Goal: Communication & Community: Answer question/provide support

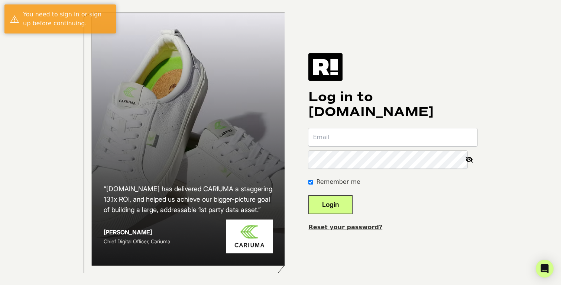
click at [364, 139] on input "email" at bounding box center [392, 137] width 169 height 18
click at [410, 86] on div "Log in to Retention.com Remember me Login Reset your password?" at bounding box center [392, 142] width 169 height 178
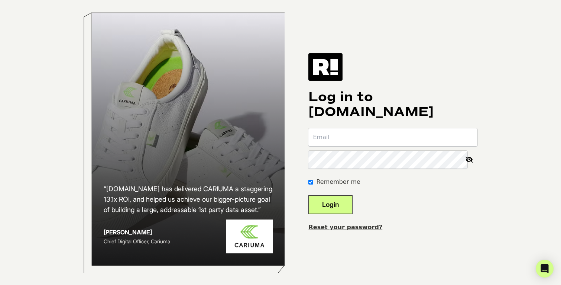
click at [351, 140] on input "email" at bounding box center [392, 137] width 169 height 18
paste input "lauren@yearlyco.com"
type input "lauren@yearlyco.com"
click at [345, 214] on button "Login" at bounding box center [330, 204] width 44 height 19
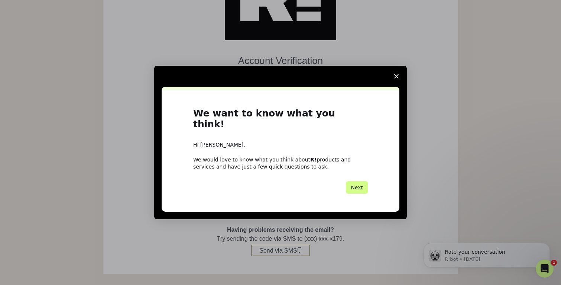
click at [397, 78] on icon "Close survey" at bounding box center [396, 76] width 4 height 4
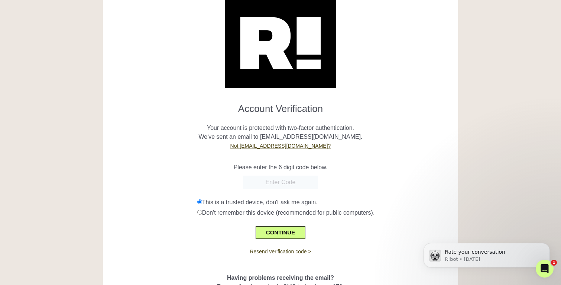
scroll to position [77, 0]
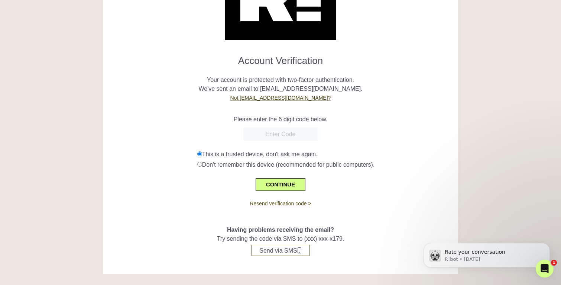
click at [293, 204] on link "Resend verification code >" at bounding box center [280, 203] width 61 height 6
click at [276, 205] on link "Resend verification code >" at bounding box center [280, 203] width 61 height 6
click at [543, 265] on icon "Open Intercom Messenger" at bounding box center [545, 268] width 12 height 12
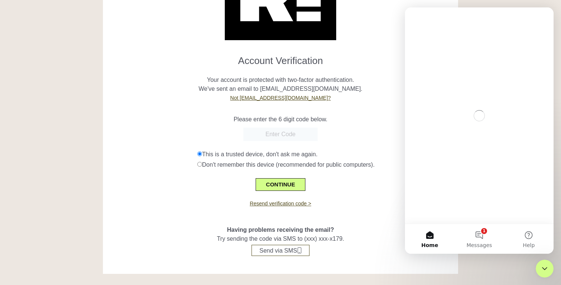
scroll to position [0, 0]
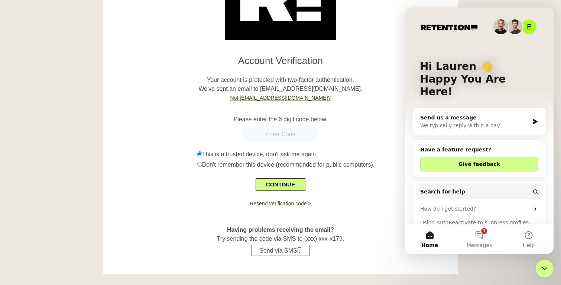
click at [492, 121] on div "We typically reply within a day" at bounding box center [474, 125] width 109 height 8
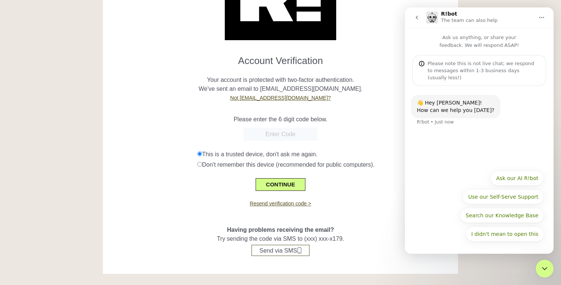
click at [460, 184] on div "I didn't mean to open this Ask our AI R!bot Use our Self-Serve Support Search o…" at bounding box center [479, 208] width 129 height 74
click at [470, 138] on div "👋 Hey Lauren! How can we help you today? R!bot • Just now" at bounding box center [479, 126] width 149 height 80
click at [417, 18] on icon "go back" at bounding box center [417, 18] width 2 height 4
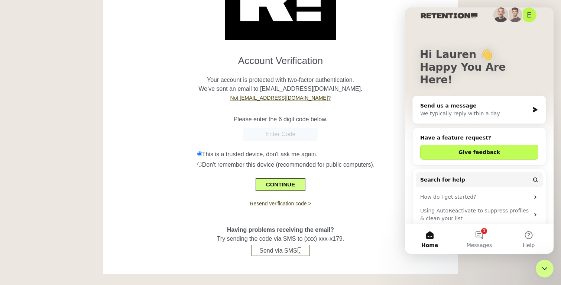
scroll to position [10, 0]
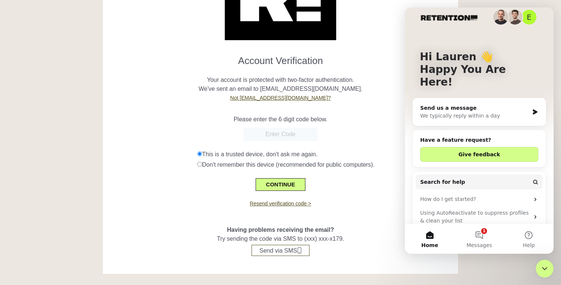
click at [484, 112] on div "We typically reply within a day" at bounding box center [474, 116] width 109 height 8
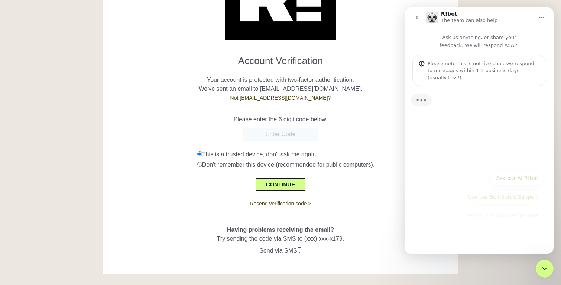
scroll to position [0, 0]
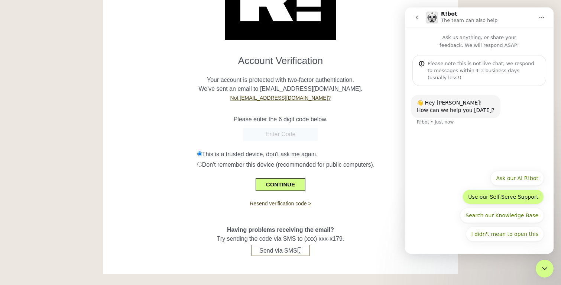
click at [522, 201] on button "Use our Self-Serve Support" at bounding box center [503, 196] width 81 height 15
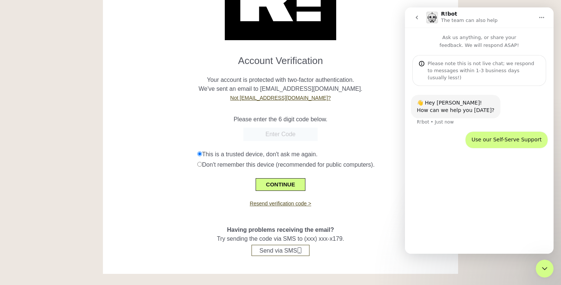
click at [476, 228] on div "👋 Hey Lauren! How can we help you today? R!bot • Just now Use our Self-Serve Su…" at bounding box center [479, 166] width 149 height 161
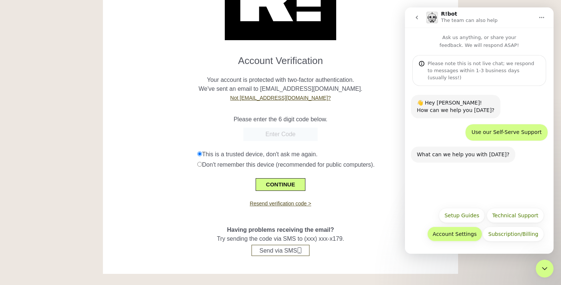
click at [460, 237] on button "Account Settings" at bounding box center [454, 233] width 55 height 15
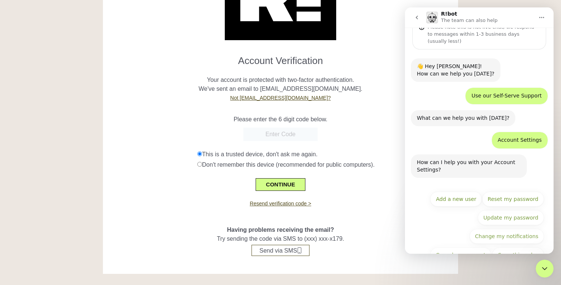
scroll to position [50, 0]
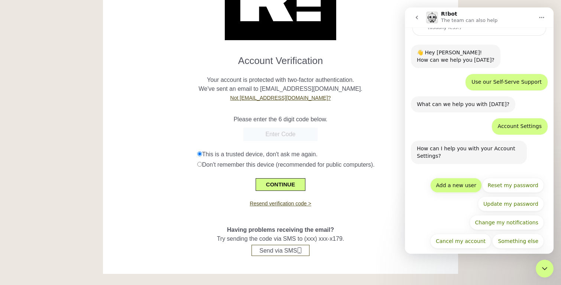
click at [460, 181] on button "Add a new user" at bounding box center [456, 185] width 52 height 15
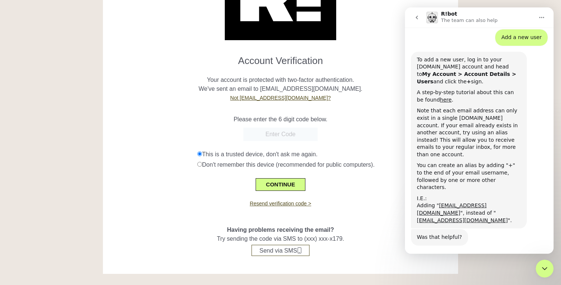
scroll to position [195, 0]
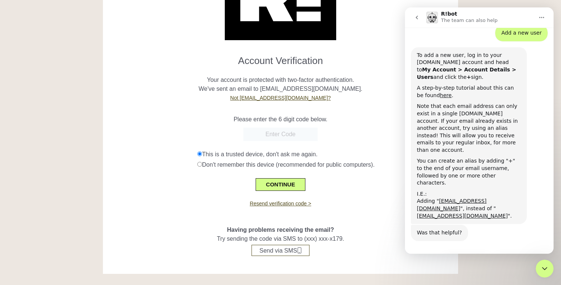
click at [509, 254] on button "I still need help" at bounding box center [518, 261] width 51 height 15
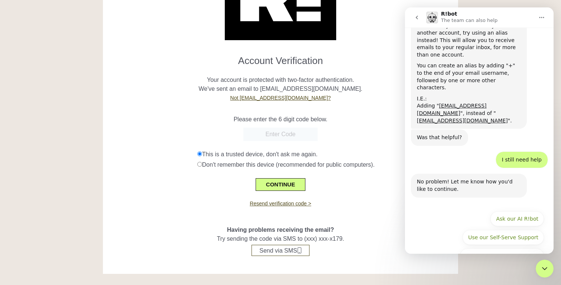
scroll to position [302, 0]
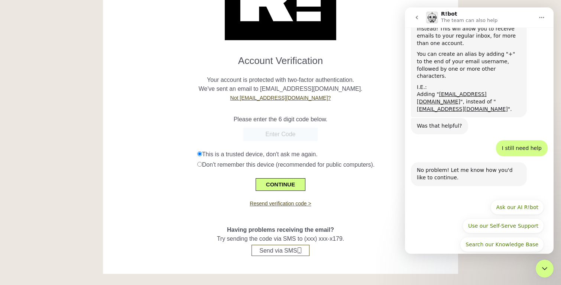
click at [482, 255] on button "Wait for a team member" at bounding box center [506, 262] width 75 height 15
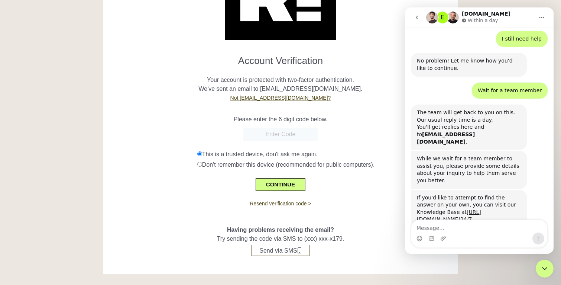
scroll to position [412, 0]
click at [455, 232] on div "Intercom messenger" at bounding box center [479, 238] width 136 height 12
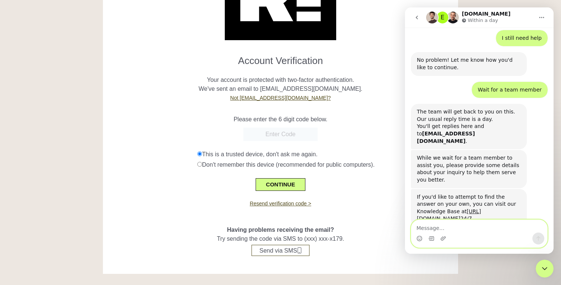
click at [451, 230] on textarea "Message…" at bounding box center [479, 226] width 136 height 13
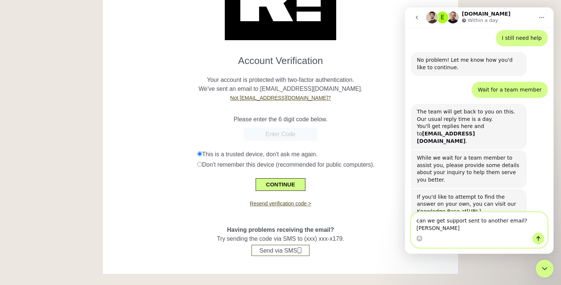
scroll to position [419, 0]
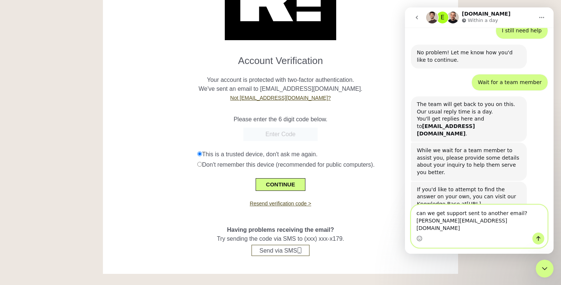
type textarea "can we get support sent to another email? katie@gingerhill.co ?"
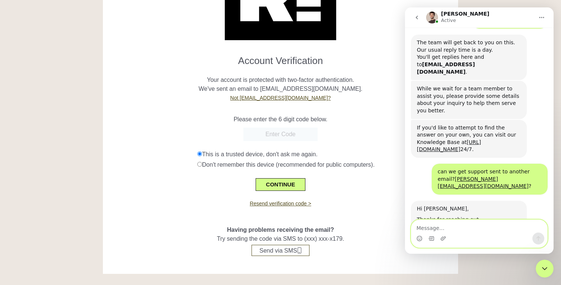
scroll to position [493, 0]
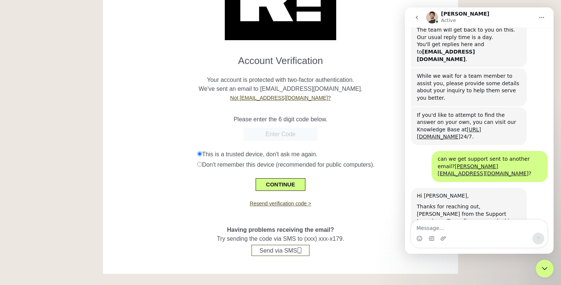
click at [427, 203] on div "Thanks for reaching out, Cullen from the Support team here. To confirm are you …" at bounding box center [469, 232] width 104 height 58
click at [447, 230] on textarea "Message…" at bounding box center [479, 226] width 136 height 13
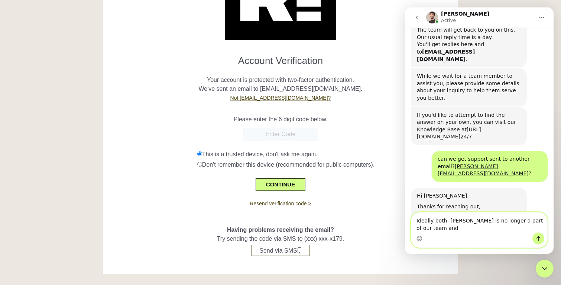
scroll to position [501, 0]
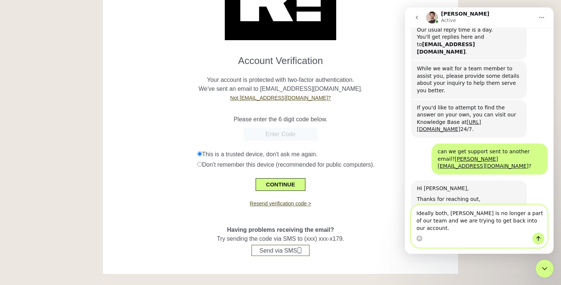
type textarea "Ideally both, Lauren is no longer a part of our team and we are trying to get b…"
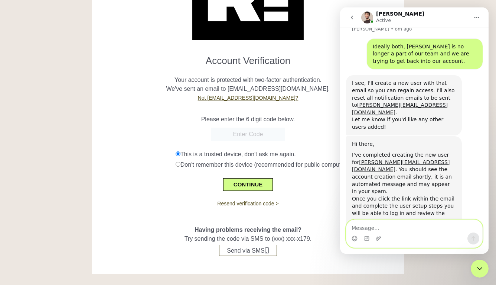
scroll to position [749, 0]
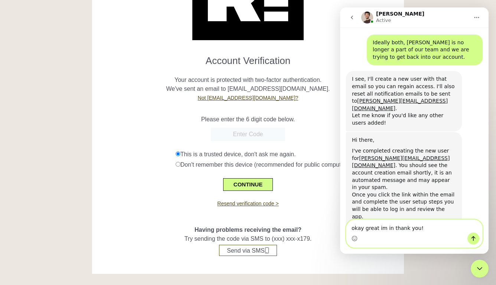
type textarea "okay great im in thank you!"
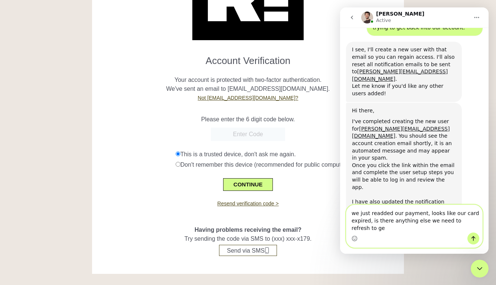
scroll to position [786, 0]
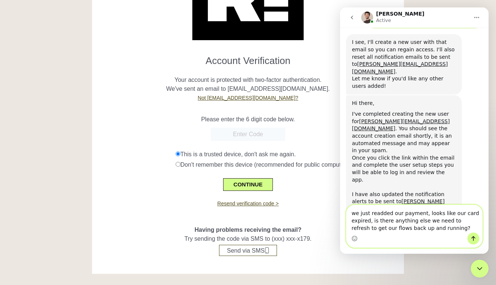
type textarea "we just readded our payment, looks like our card expired, is there anything els…"
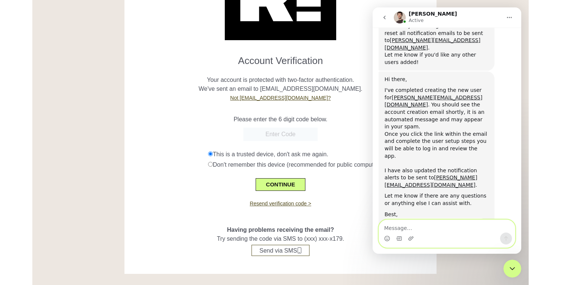
scroll to position [810, 0]
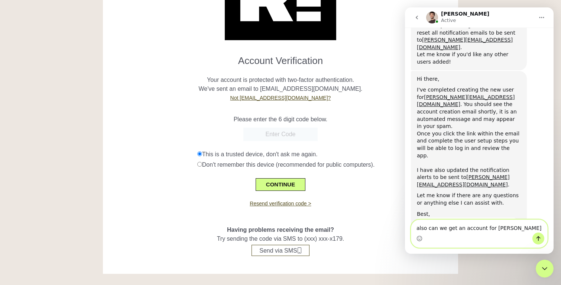
type textarea "also can we get an account for elizabeth@yearlyco.com"
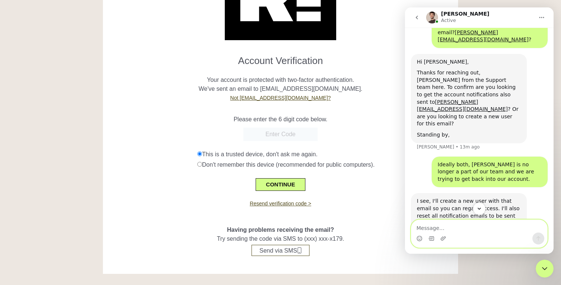
scroll to position [626, 0]
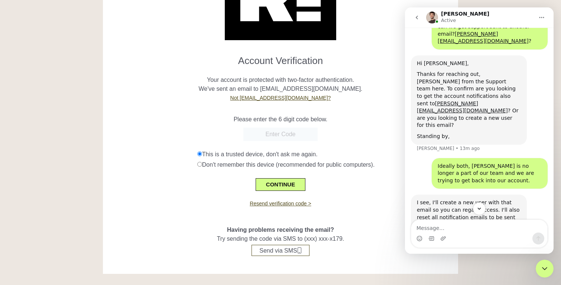
click at [489, 162] on div "Ideally both, Lauren is no longer a part of our team and we are trying to get b…" at bounding box center [490, 173] width 104 height 22
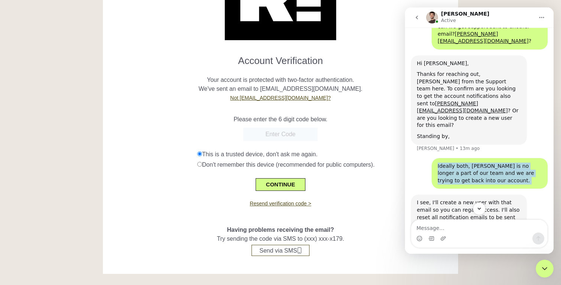
click at [489, 162] on div "Ideally both, Lauren is no longer a part of our team and we are trying to get b…" at bounding box center [490, 173] width 104 height 22
click at [492, 162] on div "Ideally both, Lauren is no longer a part of our team and we are trying to get b…" at bounding box center [490, 173] width 104 height 22
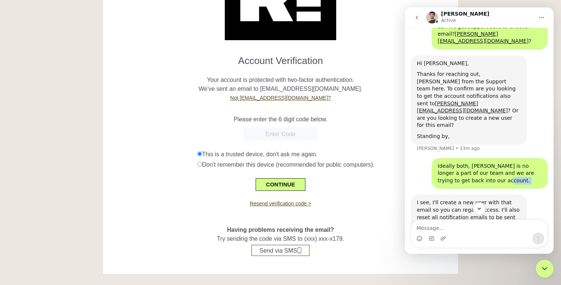
click at [492, 162] on div "Ideally both, Lauren is no longer a part of our team and we are trying to get b…" at bounding box center [490, 173] width 104 height 22
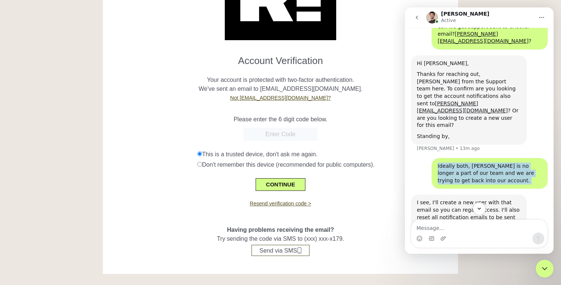
click at [492, 162] on div "Ideally both, Lauren is no longer a part of our team and we are trying to get b…" at bounding box center [490, 173] width 104 height 22
click at [495, 162] on div "Ideally both, Lauren is no longer a part of our team and we are trying to get b…" at bounding box center [490, 173] width 104 height 22
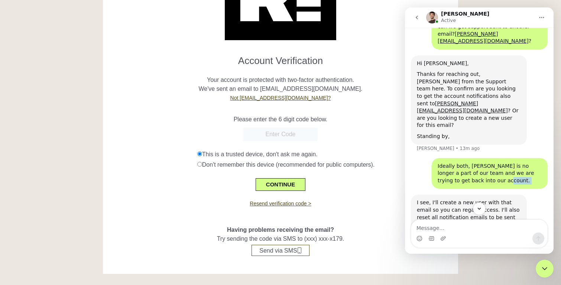
click at [495, 162] on div "Ideally both, Lauren is no longer a part of our team and we are trying to get b…" at bounding box center [490, 173] width 104 height 22
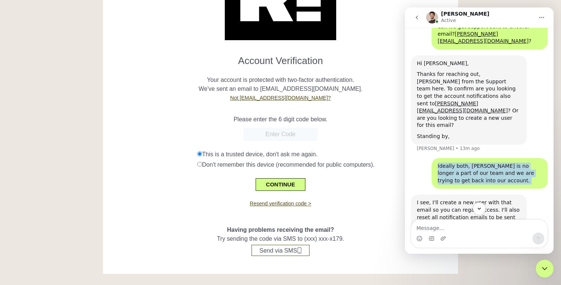
click at [495, 162] on div "Ideally both, Lauren is no longer a part of our team and we are trying to get b…" at bounding box center [490, 173] width 104 height 22
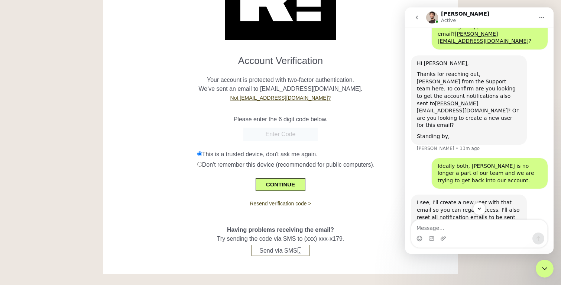
click at [500, 162] on div "Ideally both, Lauren is no longer a part of our team and we are trying to get b…" at bounding box center [490, 173] width 104 height 22
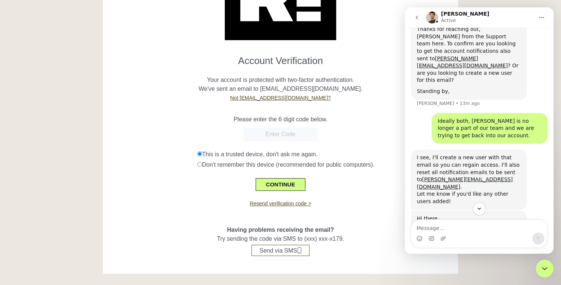
scroll to position [673, 0]
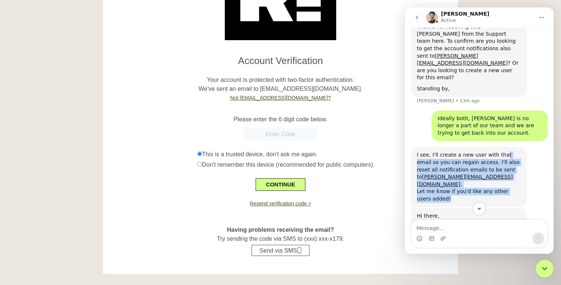
drag, startPoint x: 493, startPoint y: 122, endPoint x: 499, endPoint y: 79, distance: 43.6
click at [499, 147] on div "I see, I'll create a new user with that email so you can regain access. I'll al…" at bounding box center [469, 177] width 116 height 60
click at [497, 151] on div "I see, I'll create a new user with that email so you can regain access. I'll al…" at bounding box center [469, 176] width 104 height 51
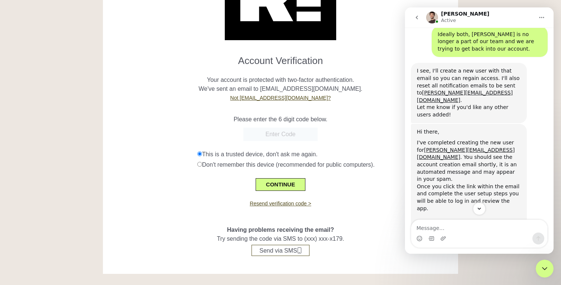
scroll to position [735, 0]
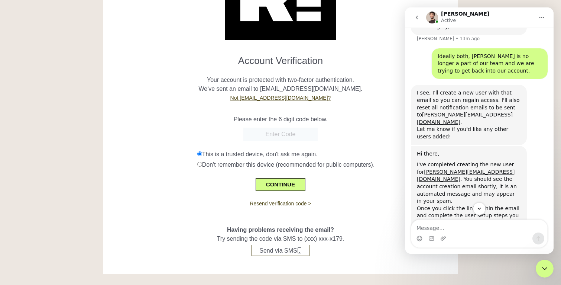
click at [180, 158] on div at bounding box center [147, 159] width 89 height 19
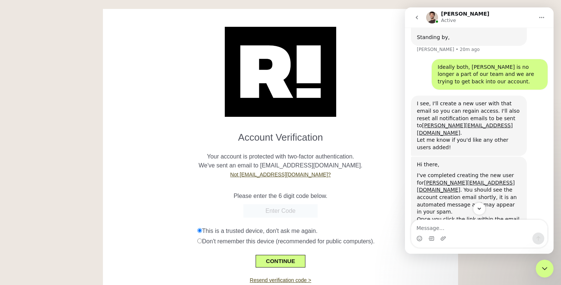
scroll to position [834, 0]
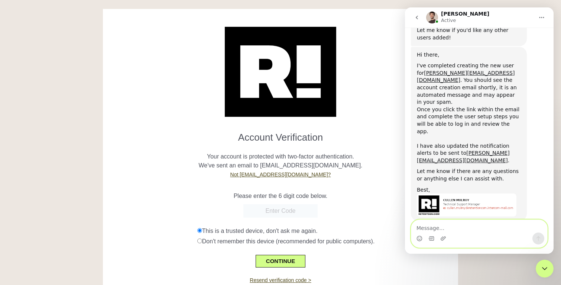
click at [452, 228] on textarea "Message…" at bounding box center [479, 226] width 136 height 13
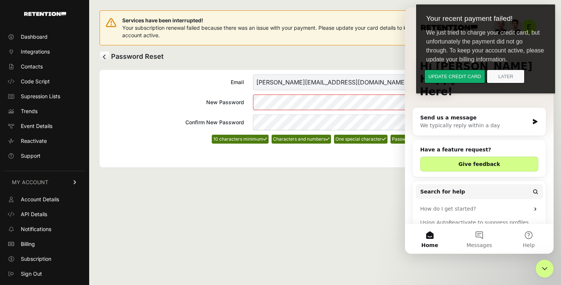
click at [549, 267] on icon "Close Intercom Messenger" at bounding box center [544, 268] width 9 height 9
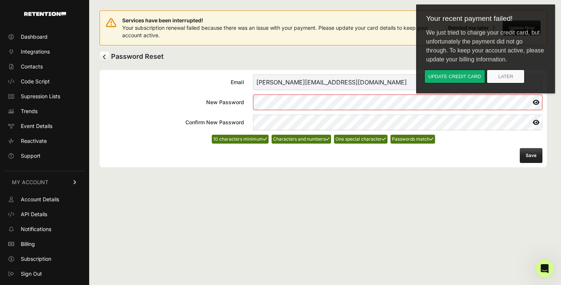
click at [531, 156] on button "Save" at bounding box center [531, 155] width 23 height 15
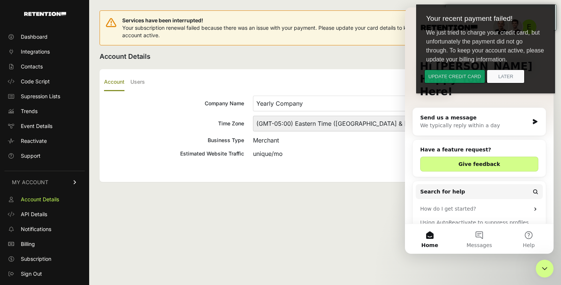
click at [453, 81] on button "Update credit card" at bounding box center [454, 76] width 61 height 14
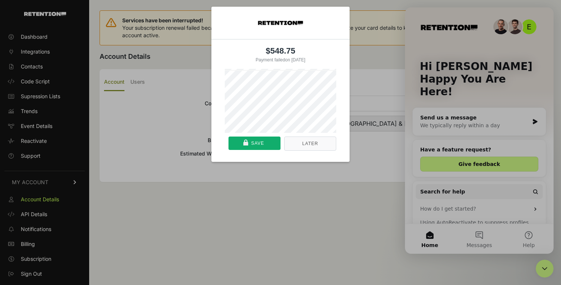
click at [289, 123] on div "$548.75 Payment failed on [DATE] Or pay with card Later Save" at bounding box center [280, 84] width 561 height 177
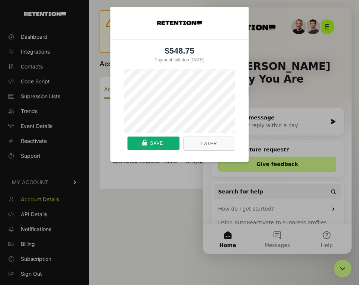
click at [159, 162] on nav "Later Save" at bounding box center [179, 147] width 111 height 29
click at [163, 148] on div "Save" at bounding box center [153, 143] width 47 height 13
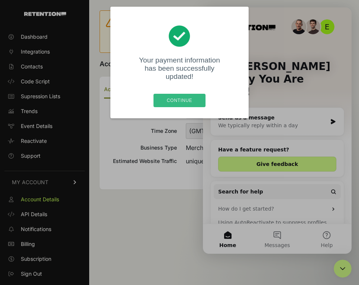
click at [197, 94] on div "Continue" at bounding box center [180, 100] width 48 height 13
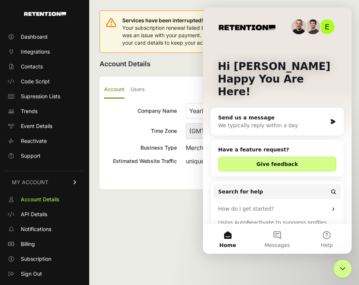
click at [341, 269] on icon "Close Intercom Messenger" at bounding box center [342, 268] width 9 height 9
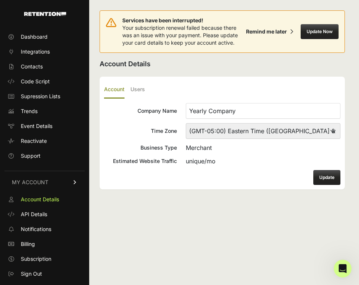
click at [312, 35] on button "Update Now" at bounding box center [320, 31] width 38 height 15
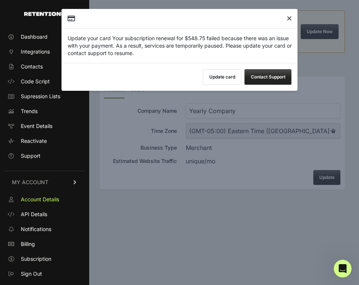
click at [289, 19] on icon "Close" at bounding box center [289, 19] width 5 height 0
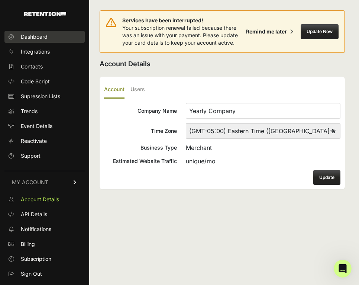
click at [49, 35] on link "Dashboard" at bounding box center [44, 37] width 80 height 12
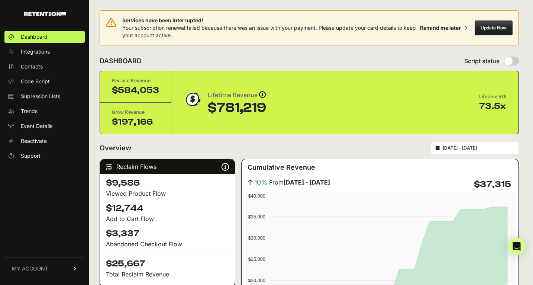
click at [358, 34] on button "Update Now" at bounding box center [493, 27] width 38 height 15
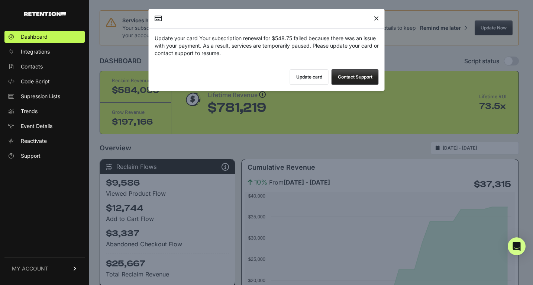
click at [298, 80] on button "Update card" at bounding box center [309, 77] width 39 height 16
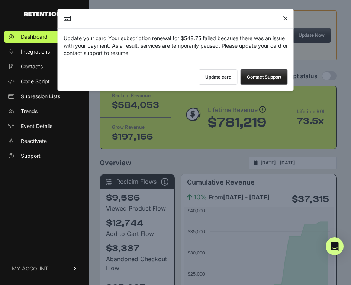
click at [284, 19] on icon "Close" at bounding box center [285, 19] width 5 height 0
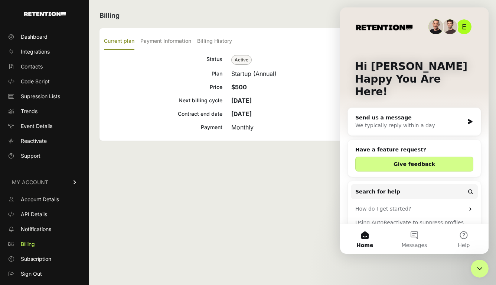
click at [225, 204] on div "Billing Current plan Payment Information Billing History Status Active Plan Sta…" at bounding box center [290, 142] width 403 height 285
click at [44, 41] on link "Dashboard" at bounding box center [44, 37] width 80 height 12
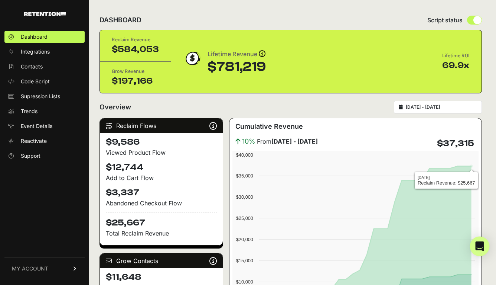
click at [482, 252] on div "Open Intercom Messenger" at bounding box center [480, 246] width 20 height 20
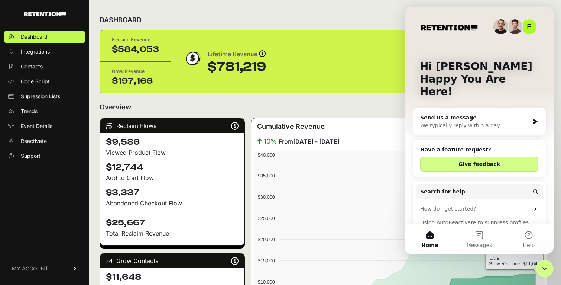
click at [496, 268] on div "Close Intercom Messenger" at bounding box center [545, 268] width 18 height 18
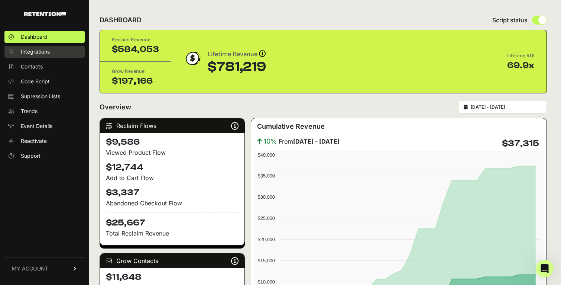
click at [36, 52] on span "Integrations" at bounding box center [35, 51] width 29 height 7
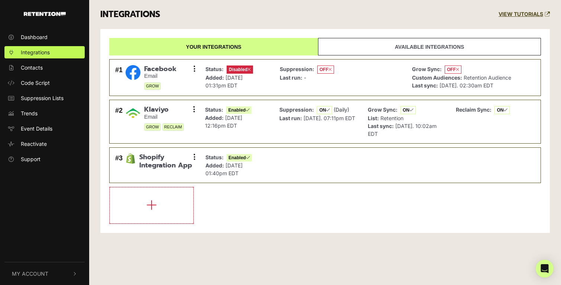
click at [400, 43] on link "Available integrations" at bounding box center [429, 46] width 223 height 17
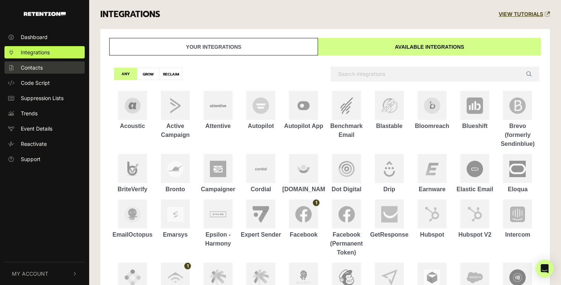
click at [45, 64] on link "Contacts" at bounding box center [44, 67] width 80 height 12
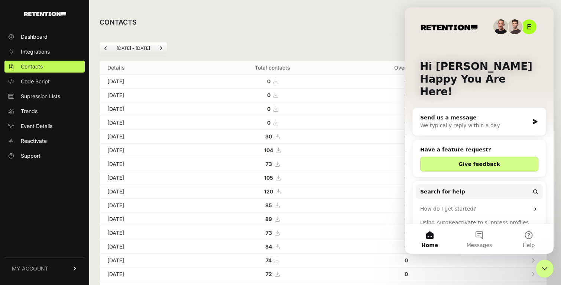
click at [540, 271] on icon "Close Intercom Messenger" at bounding box center [544, 268] width 9 height 9
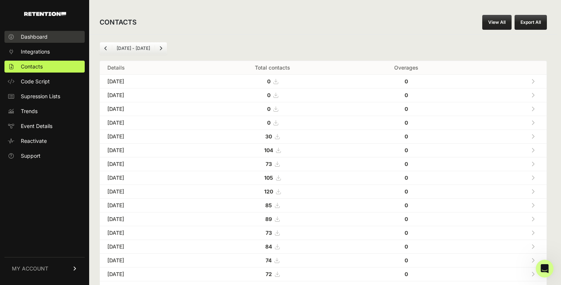
click at [55, 33] on link "Dashboard" at bounding box center [44, 37] width 80 height 12
